Goal: Book appointment/travel/reservation

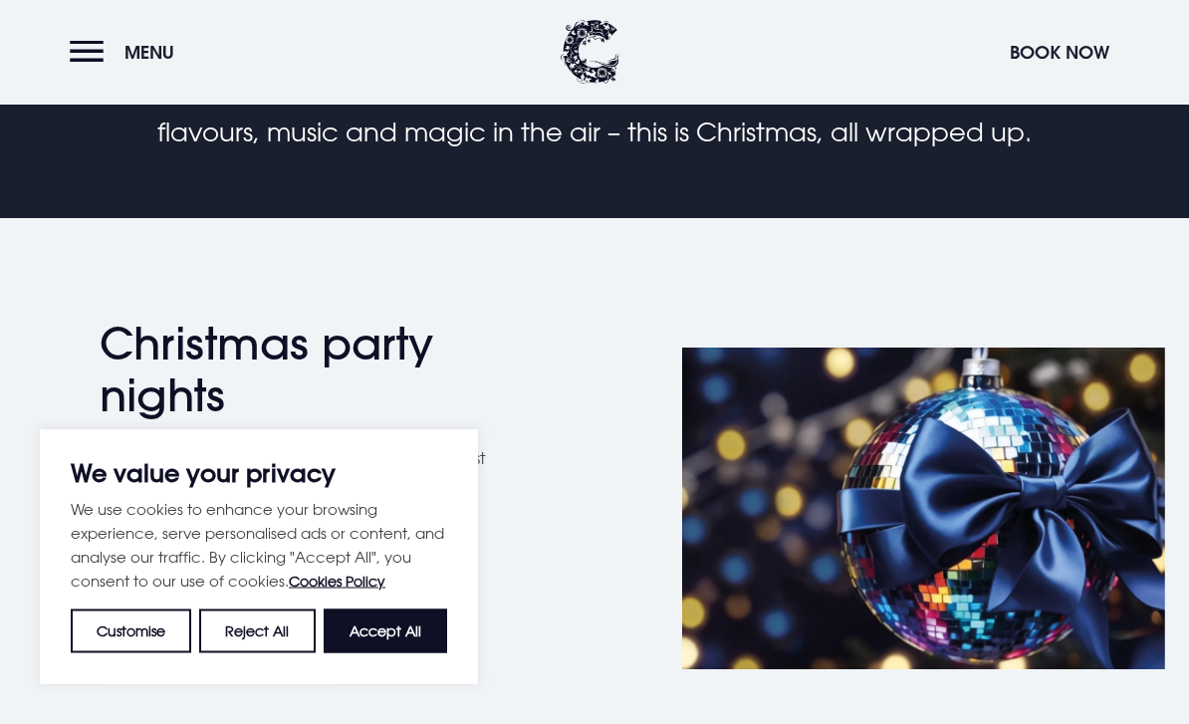
scroll to position [752, 0]
click at [369, 653] on button "Accept All" at bounding box center [385, 631] width 123 height 44
checkbox input "true"
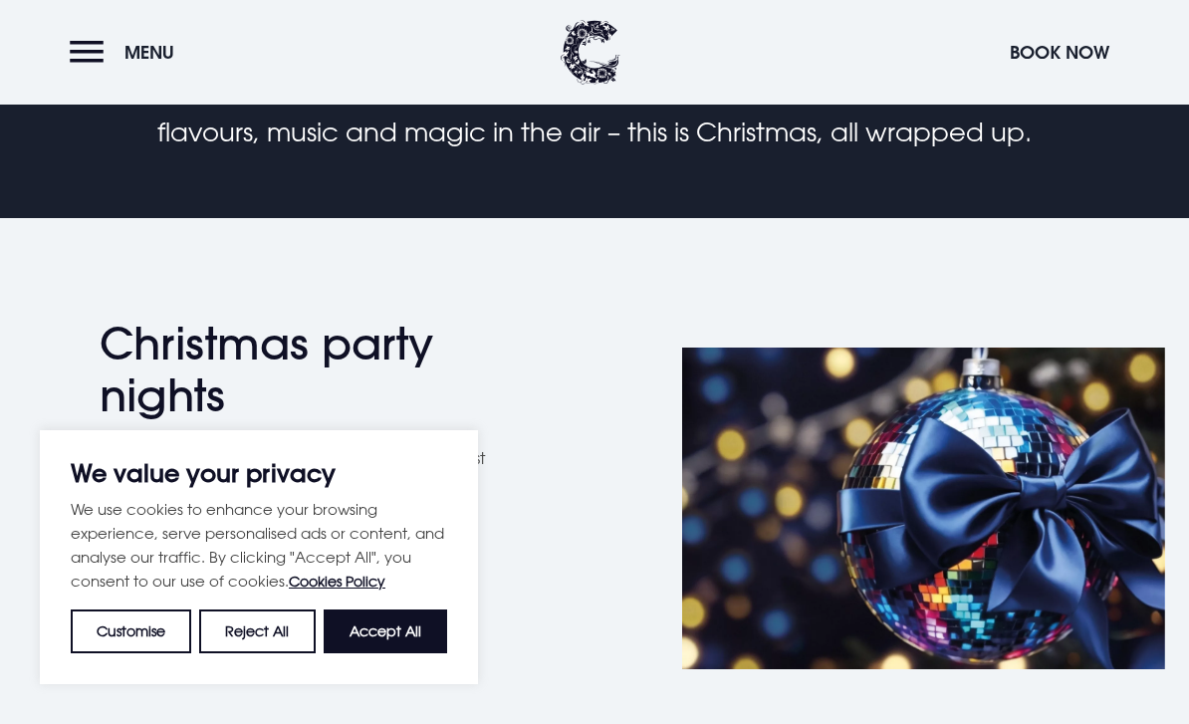
checkbox input "true"
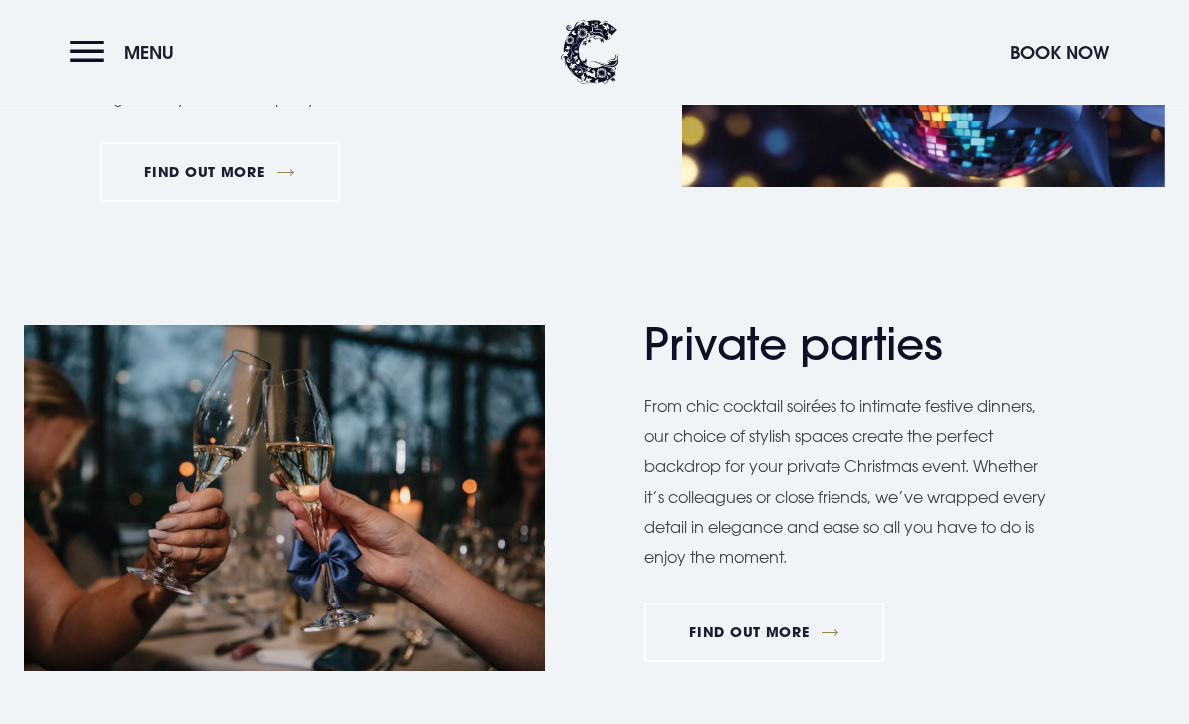
scroll to position [1234, 0]
click at [214, 165] on link "FIND OUT MORE" at bounding box center [220, 172] width 240 height 60
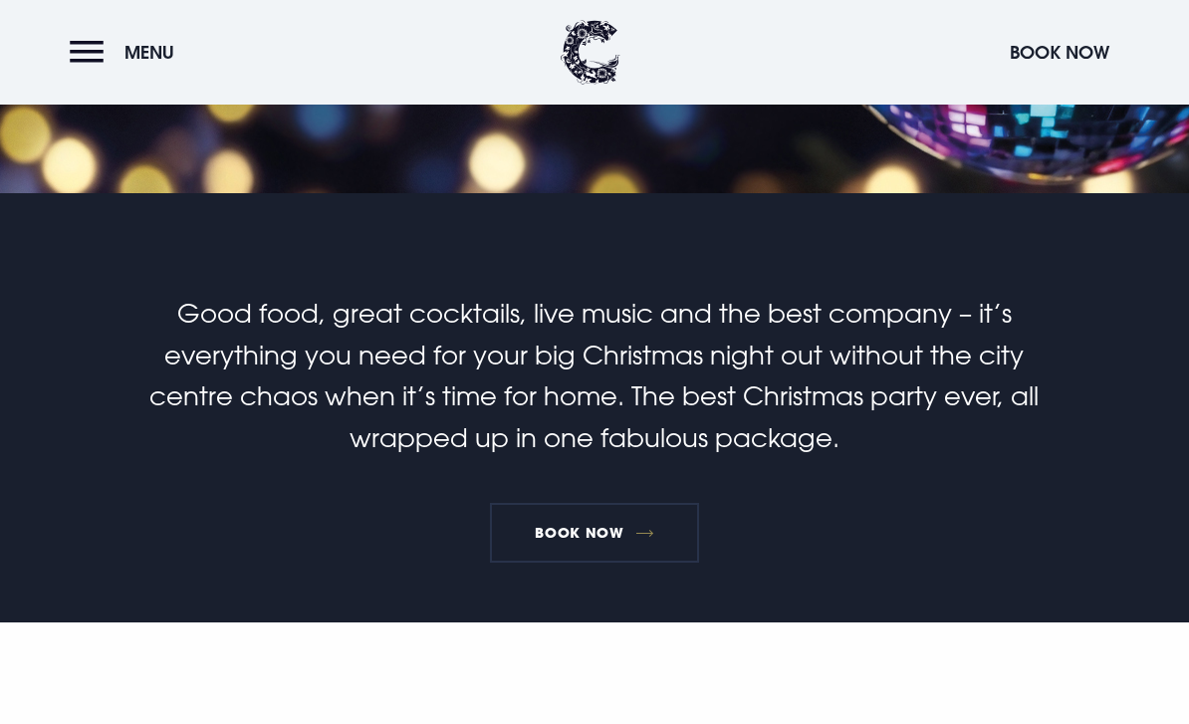
scroll to position [405, 0]
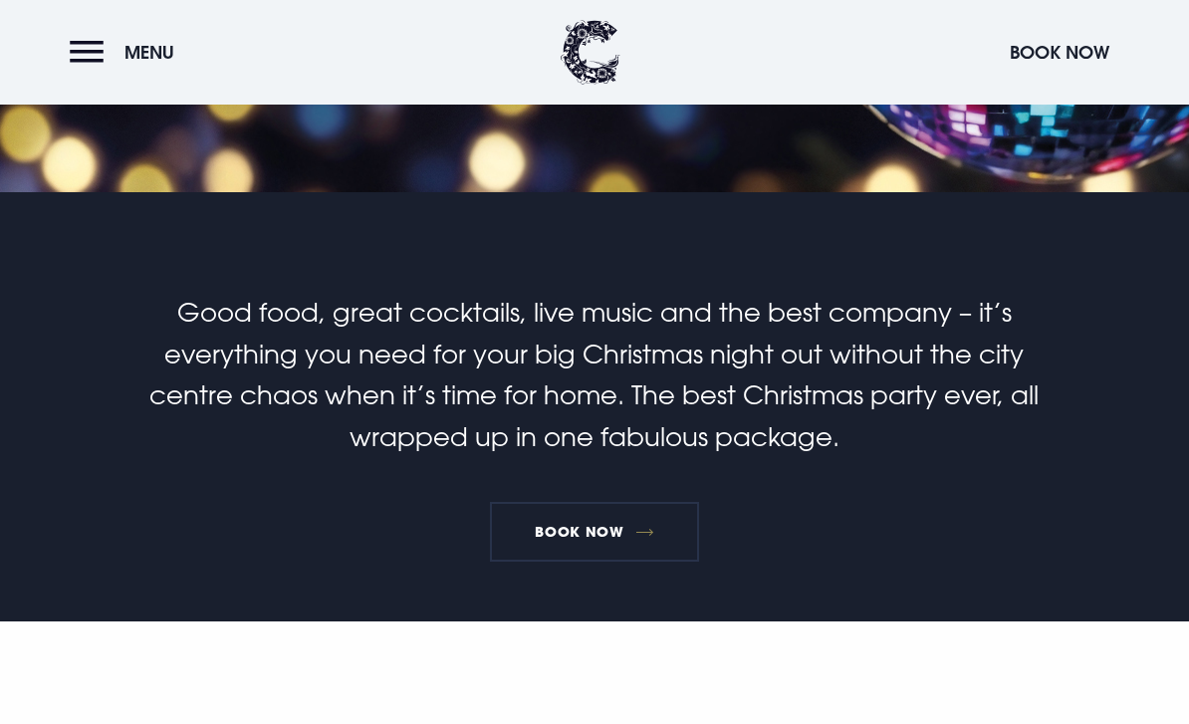
click at [611, 535] on link "Book Now" at bounding box center [594, 532] width 209 height 60
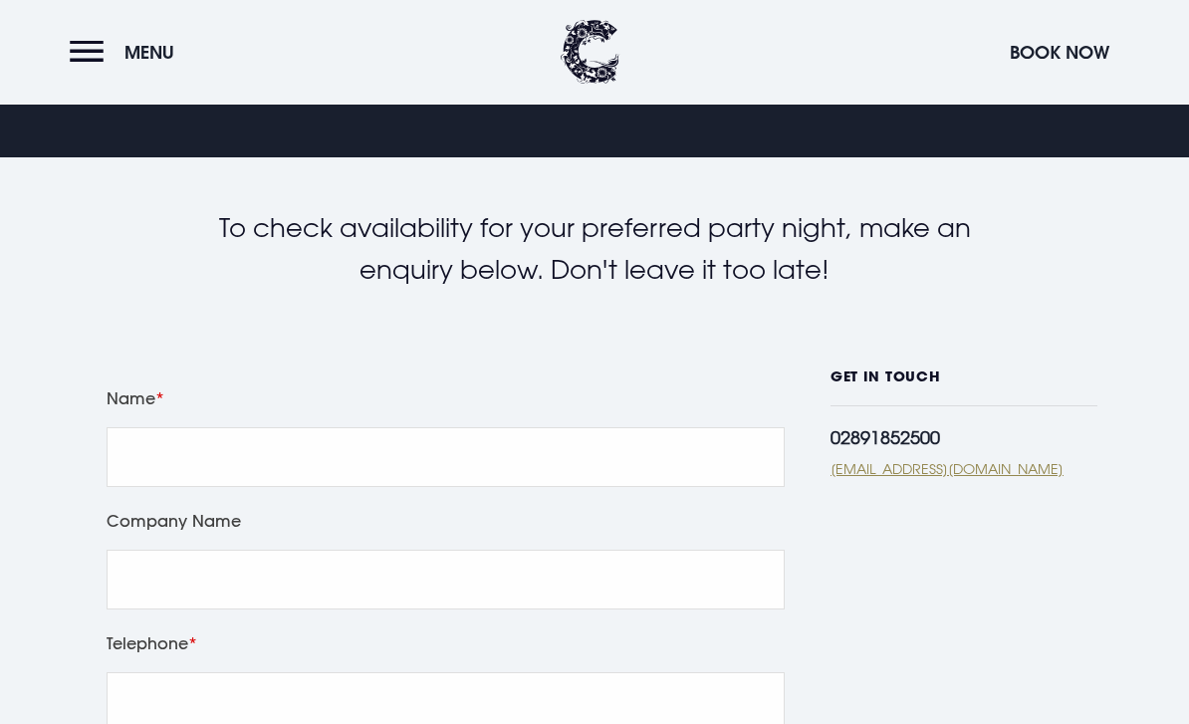
scroll to position [303, 0]
click at [360, 477] on input "Name" at bounding box center [446, 457] width 678 height 60
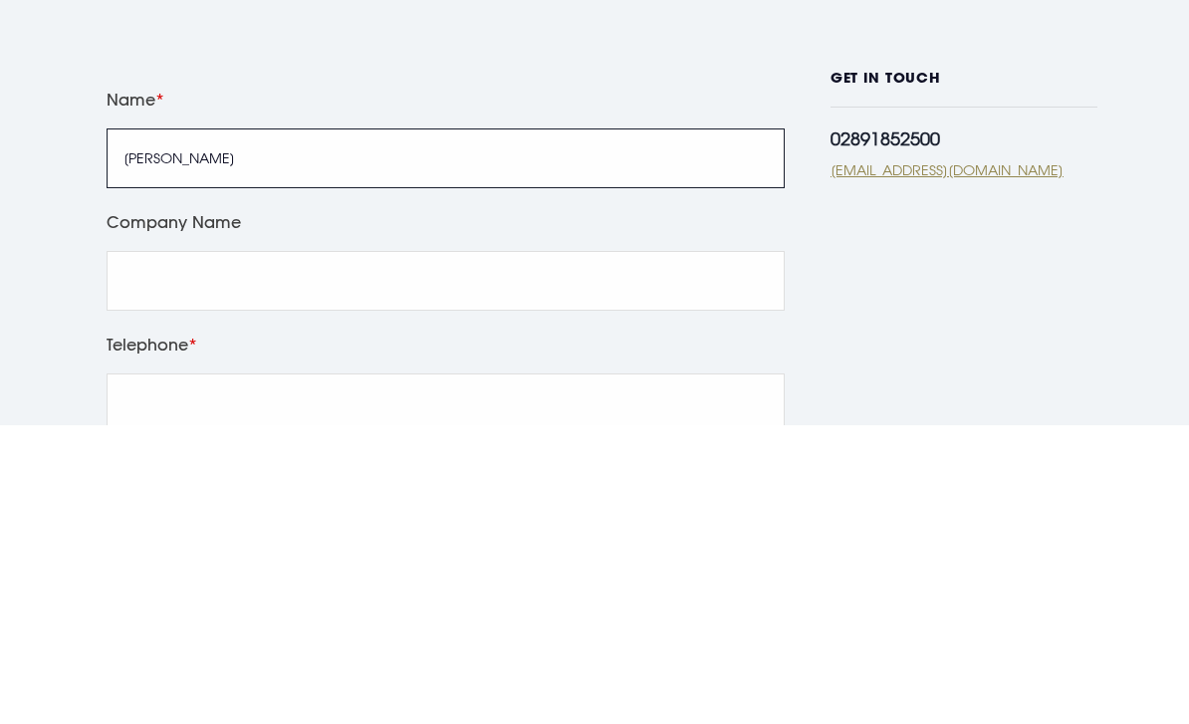
type input "Sheila Stringe"
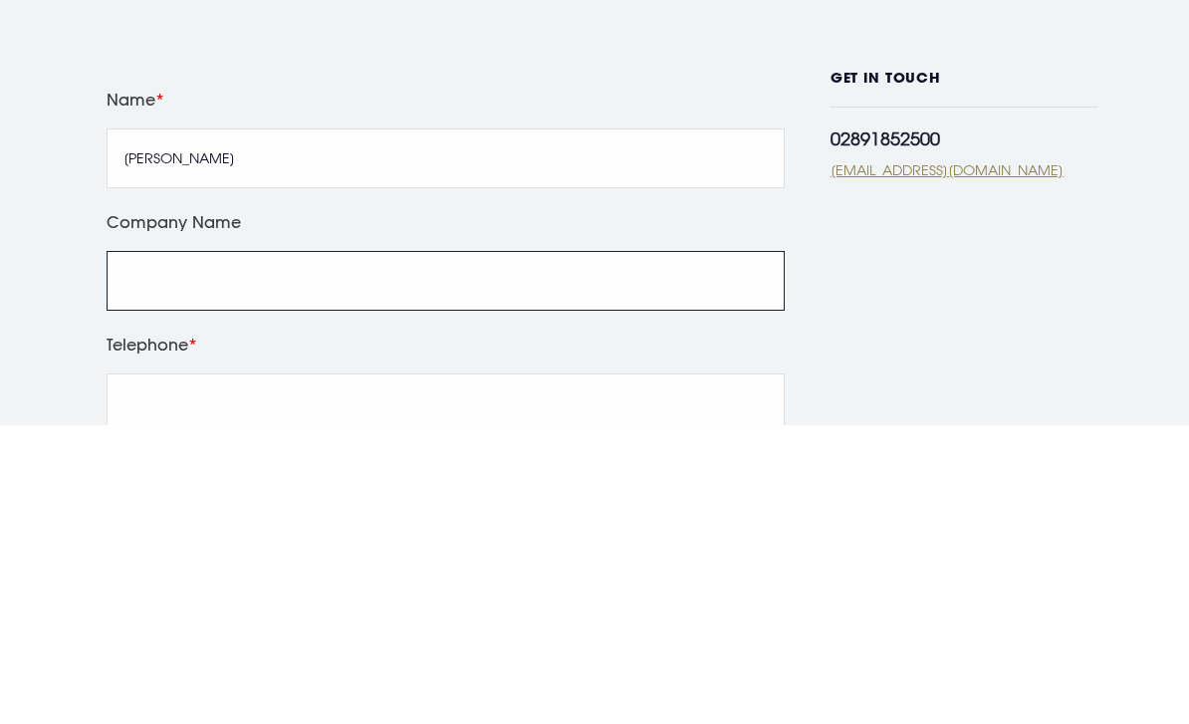
click at [399, 550] on input "Company Name" at bounding box center [446, 580] width 678 height 60
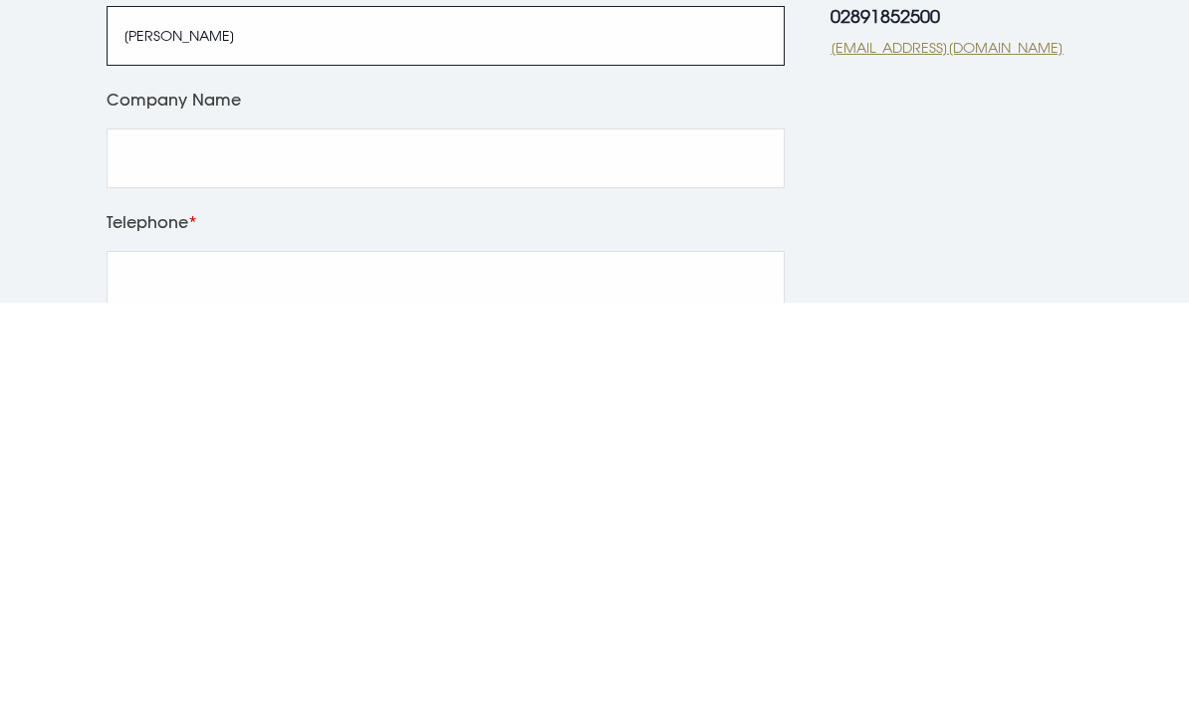
click at [199, 427] on input "Sheila Stringe" at bounding box center [446, 457] width 678 height 60
type input "Sheila Stronge"
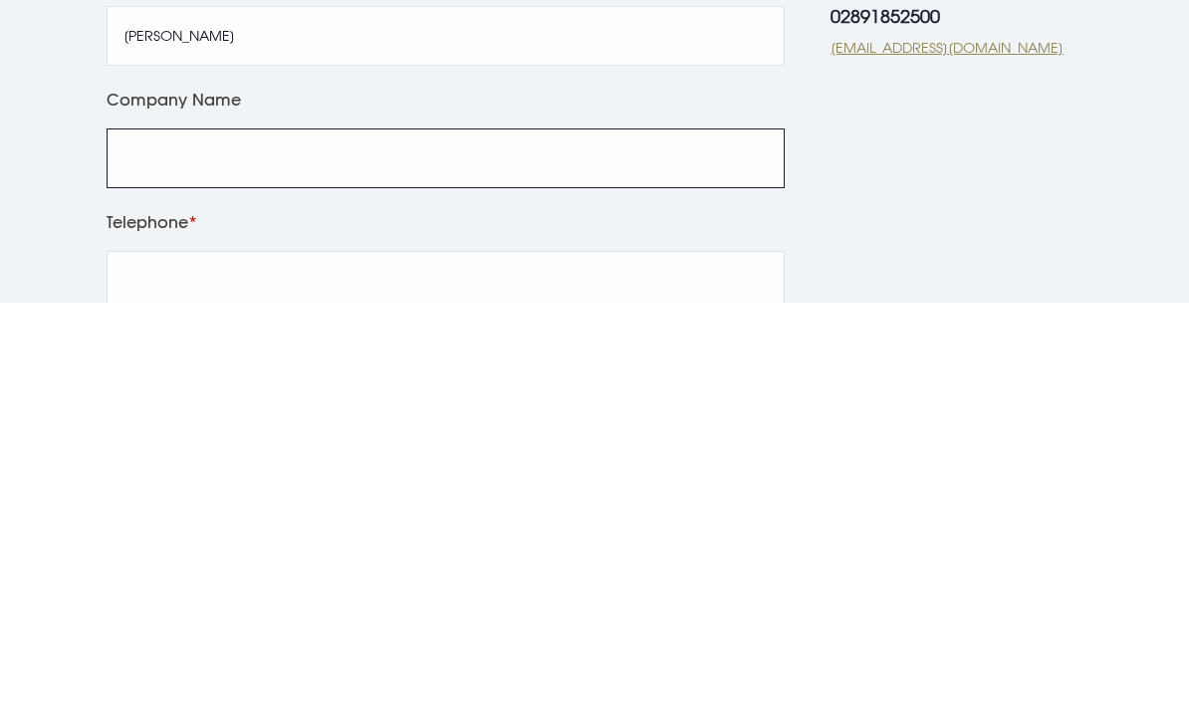
click at [400, 550] on input "Company Name" at bounding box center [446, 580] width 678 height 60
type input "Priory Integrated College"
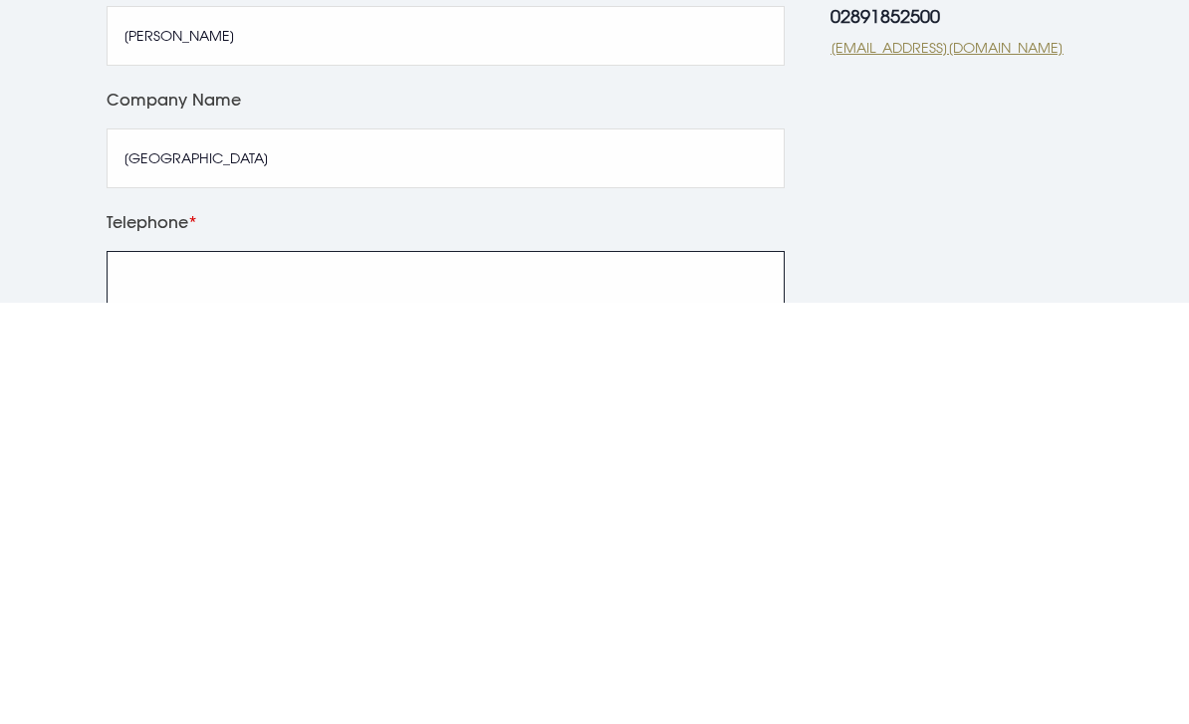
click at [466, 672] on input "Telephone" at bounding box center [446, 702] width 678 height 60
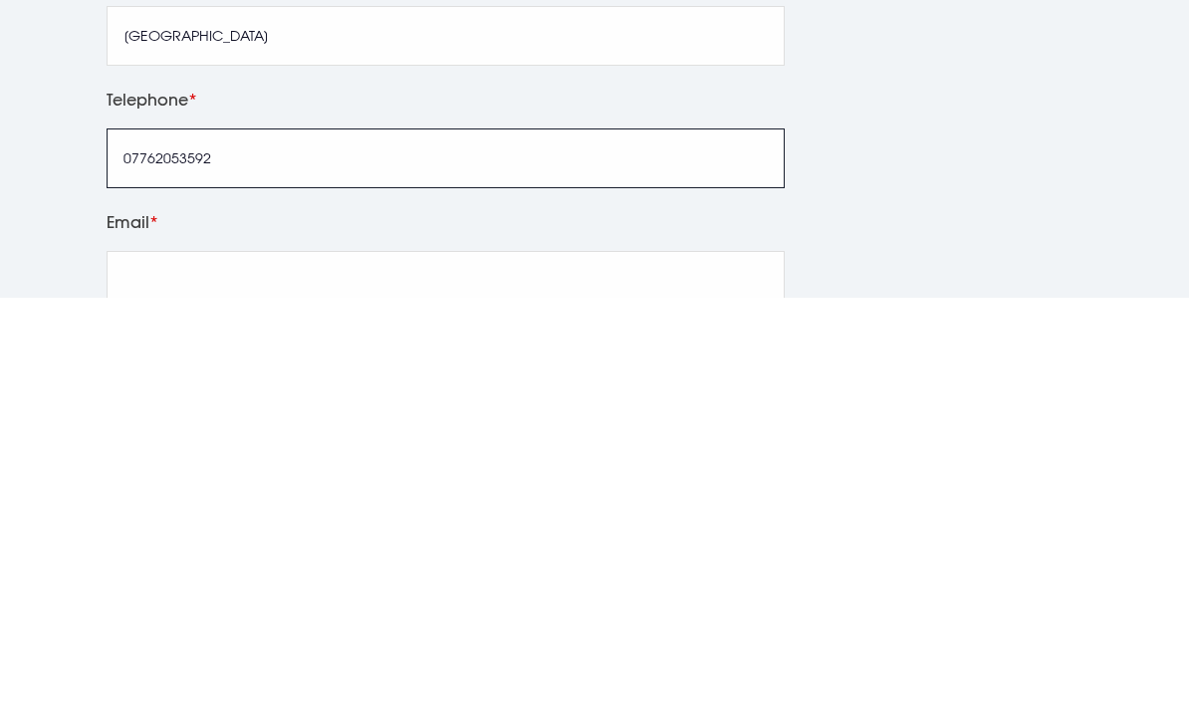
type input "07762053592"
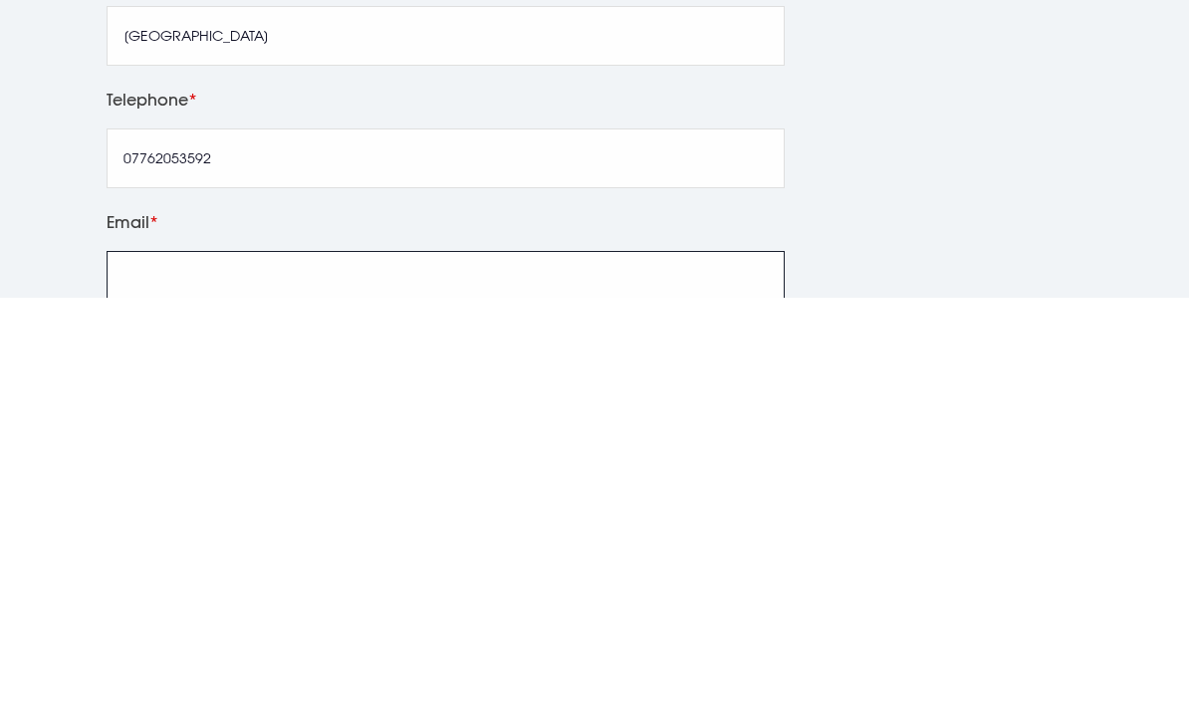
click at [456, 677] on input "Email" at bounding box center [446, 707] width 678 height 60
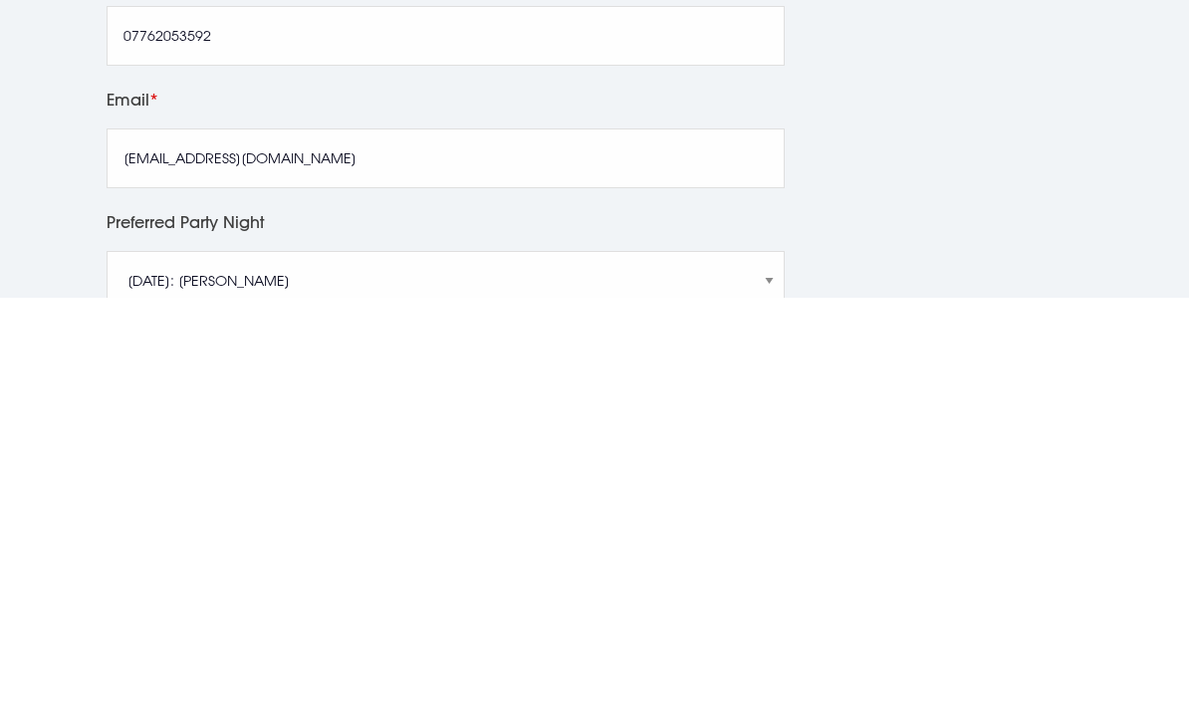
scroll to position [969, 0]
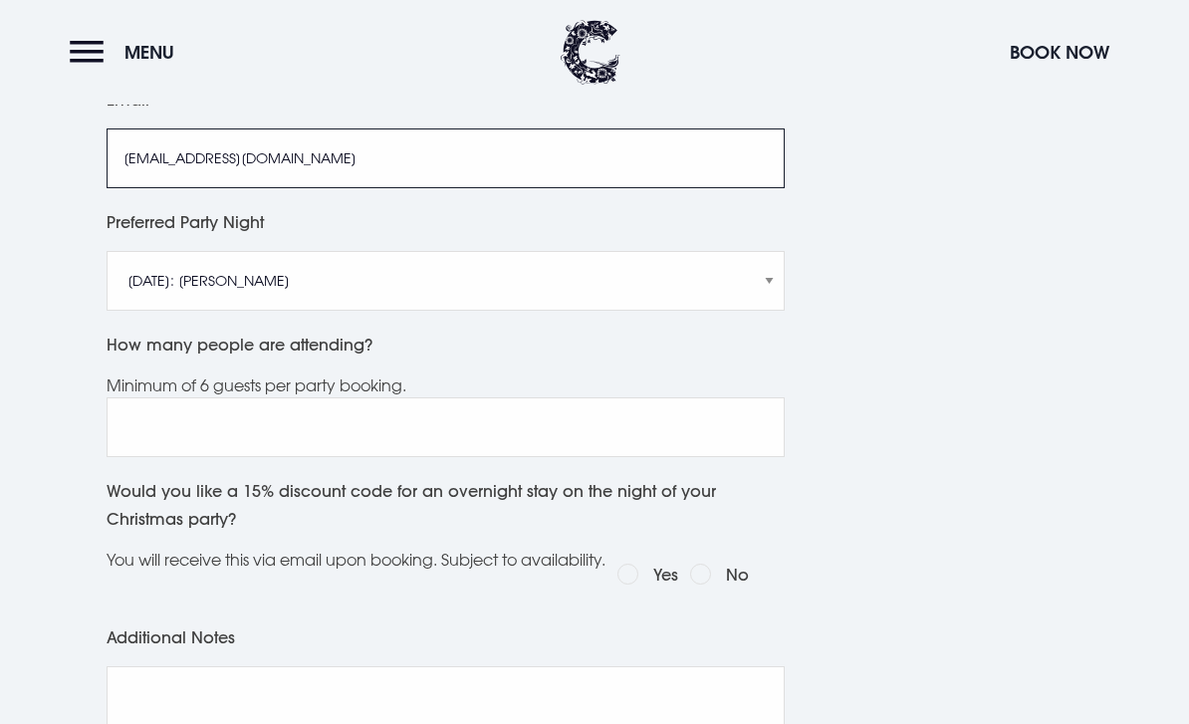
click at [404, 173] on input "sstronge968@priorycollege.co.uk" at bounding box center [446, 158] width 678 height 60
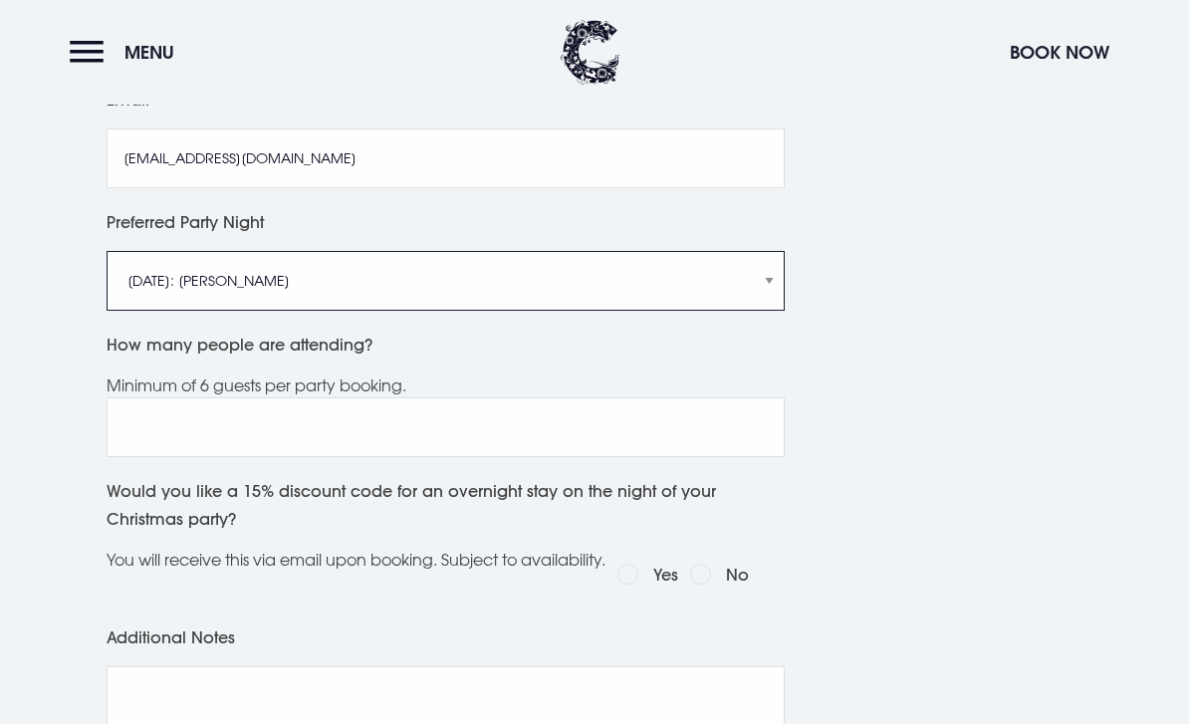
click at [325, 309] on select "Friday 5th December: Just Adam Saturday 6th December: Manouche Boys Friday 12th…" at bounding box center [446, 281] width 678 height 60
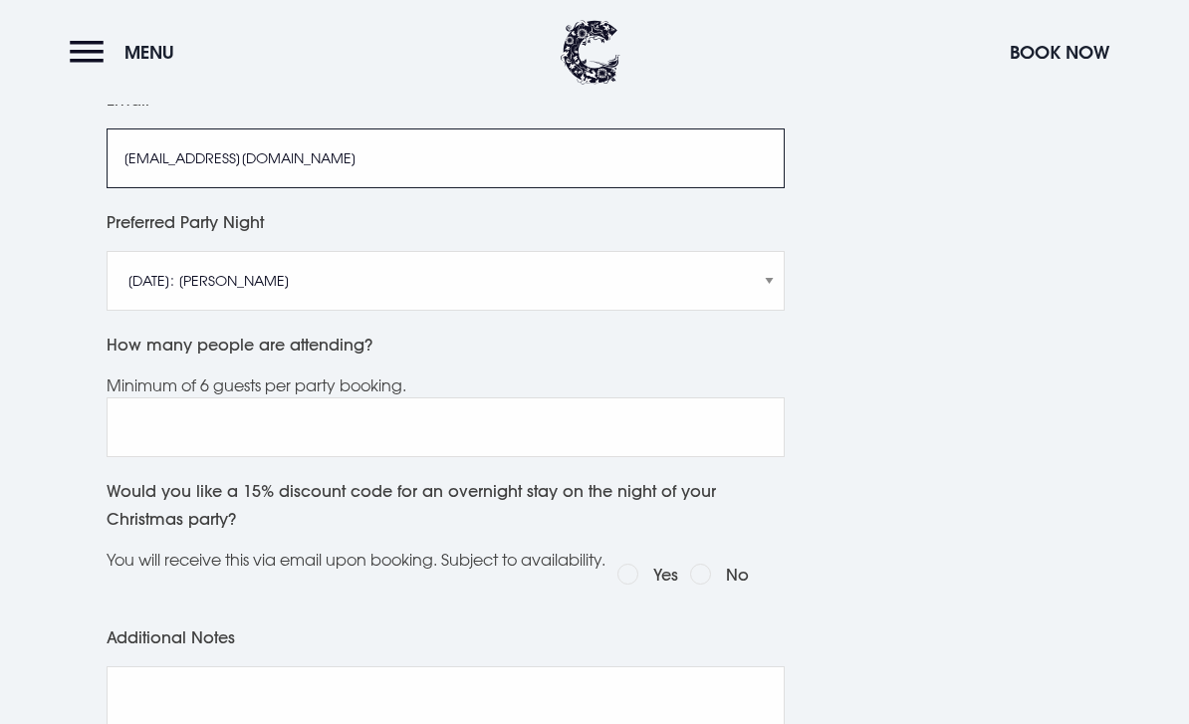
click at [282, 181] on input "sstronge968@priorycollege.co.uk" at bounding box center [446, 158] width 678 height 60
click at [282, 180] on input "sstronge968@priorycollege.co.uk" at bounding box center [446, 158] width 678 height 60
click at [465, 178] on input "sstronge968@c2kni.co.uk" at bounding box center [446, 158] width 678 height 60
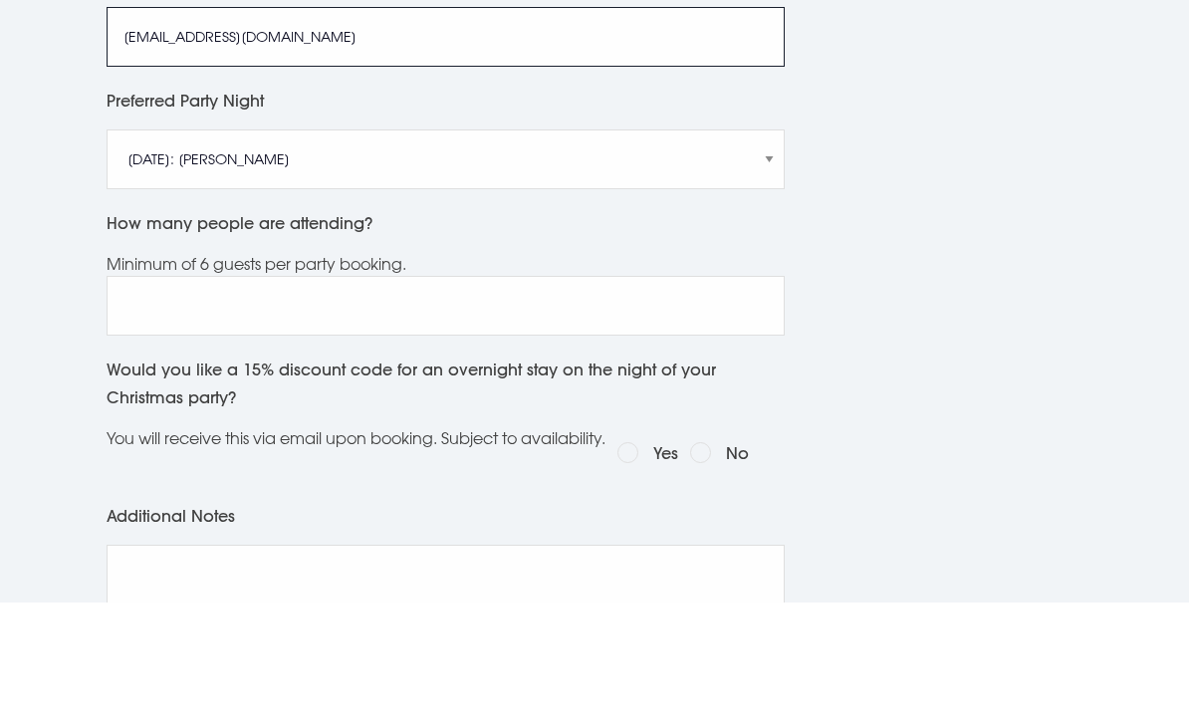
type input "sstronge968@c2kni.net"
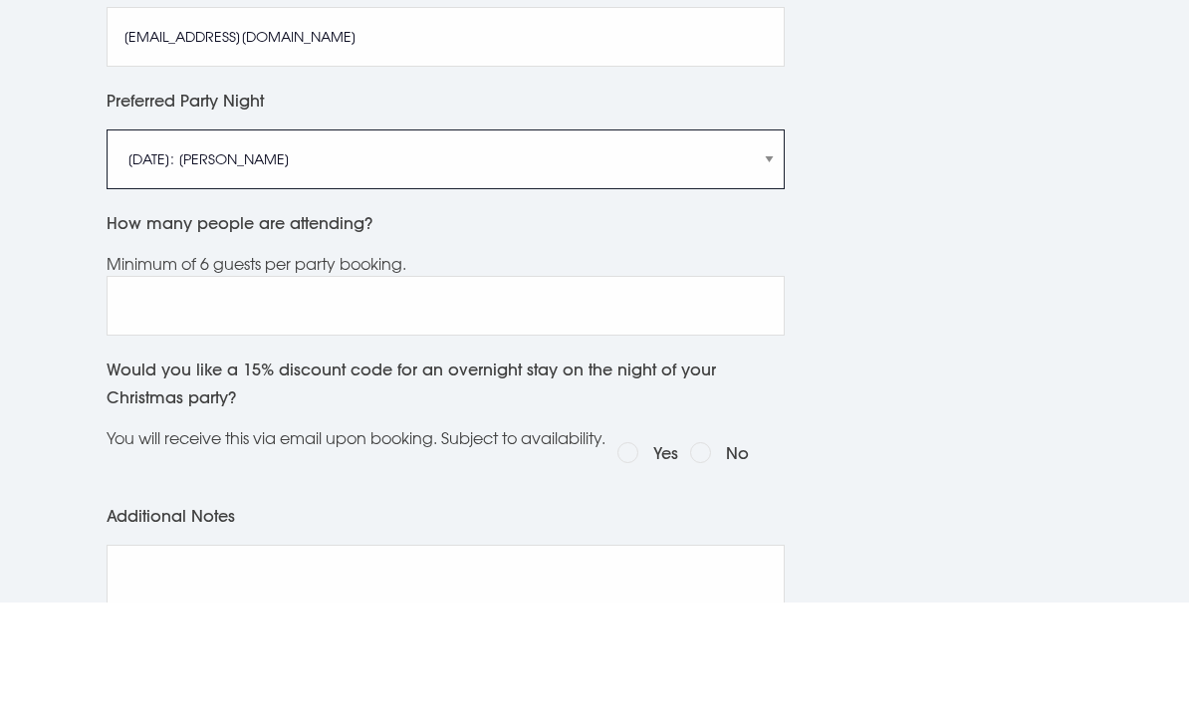
click at [374, 251] on select "Friday 5th December: Just Adam Saturday 6th December: Manouche Boys Friday 12th…" at bounding box center [446, 281] width 678 height 60
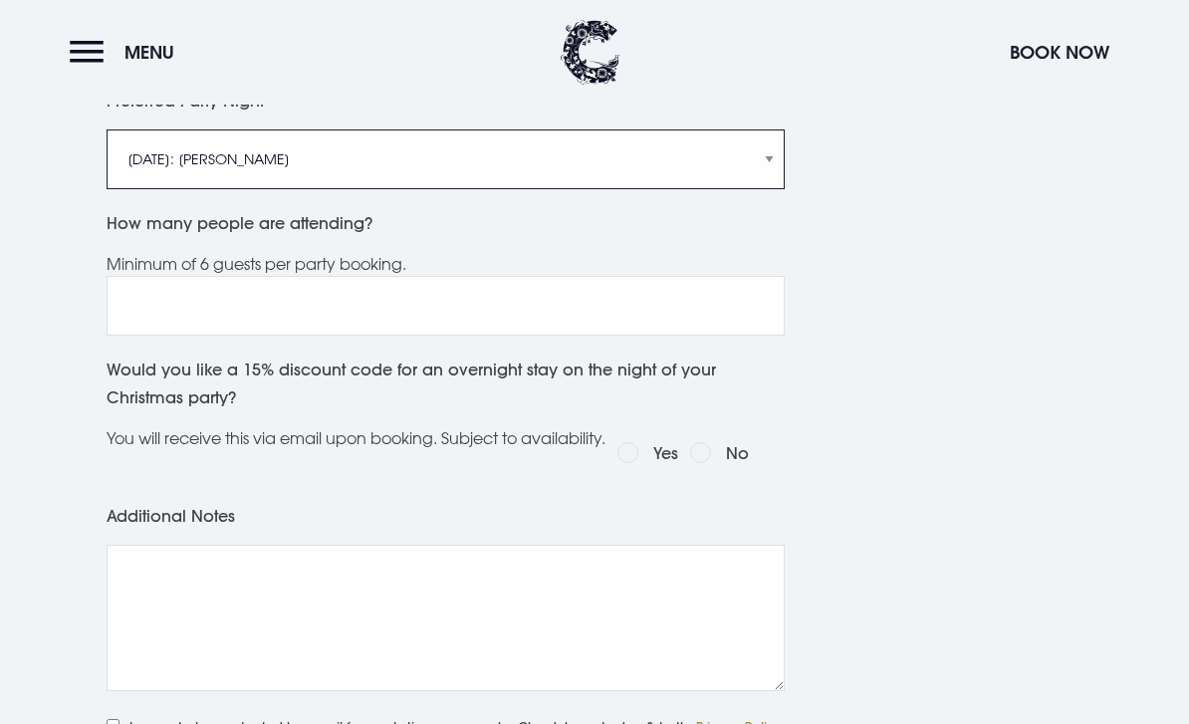
select select "Friday 19th December: Just Adam"
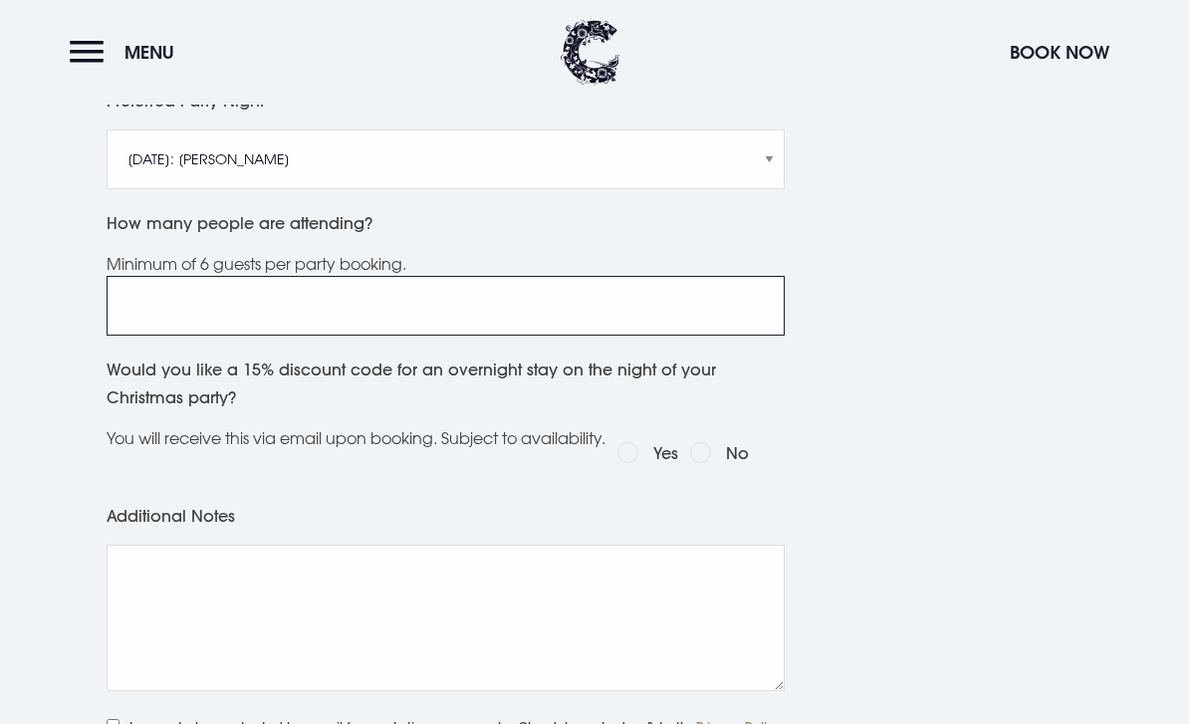
click at [621, 336] on input "How many people are attending?" at bounding box center [446, 306] width 678 height 60
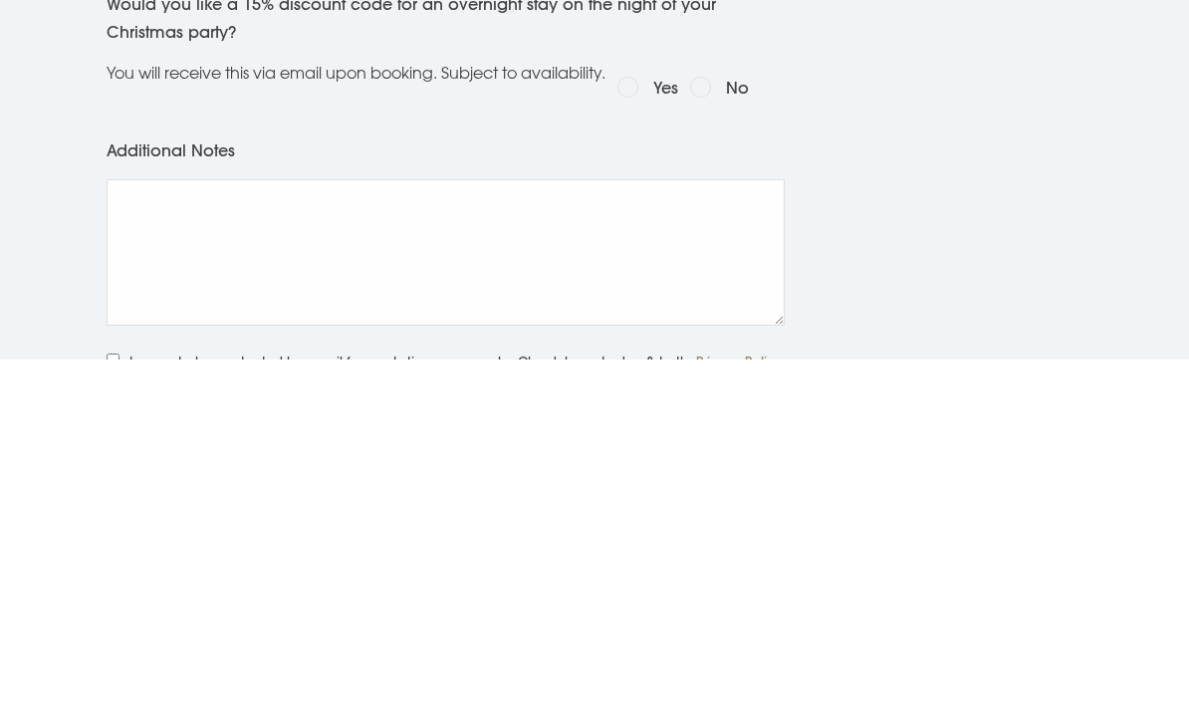
click at [638, 442] on input "Yes" at bounding box center [627, 452] width 21 height 21
radio input "true"
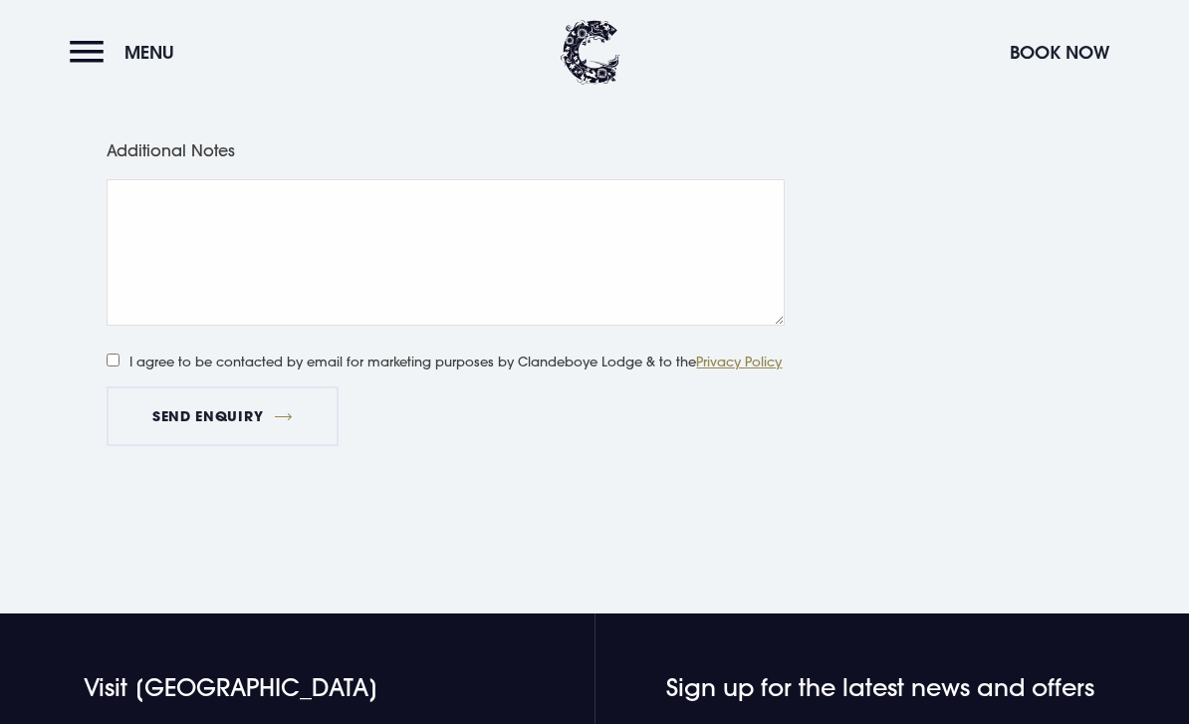
click at [114, 366] on input "I agree to be contacted by email for marketing purposes by Clandeboye Lodge & t…" at bounding box center [113, 360] width 13 height 13
checkbox input "true"
click at [138, 446] on button "Send Enquiry" at bounding box center [222, 416] width 231 height 60
